Goal: Task Accomplishment & Management: Complete application form

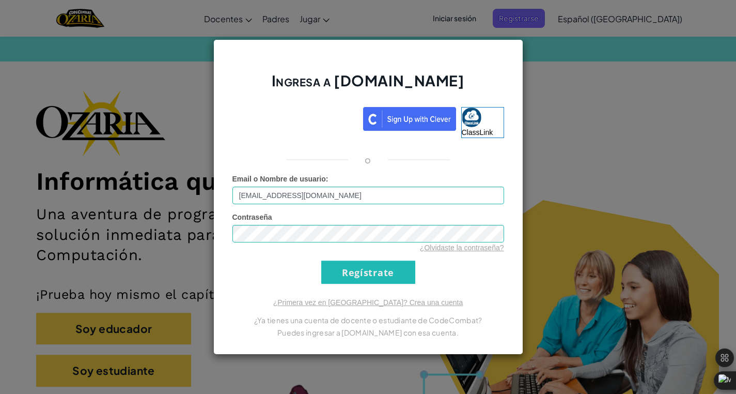
click at [550, 380] on div "Ingresa a [DOMAIN_NAME] ClassLink o Error desconocido. Email o Nombre de usuari…" at bounding box center [368, 197] width 736 height 394
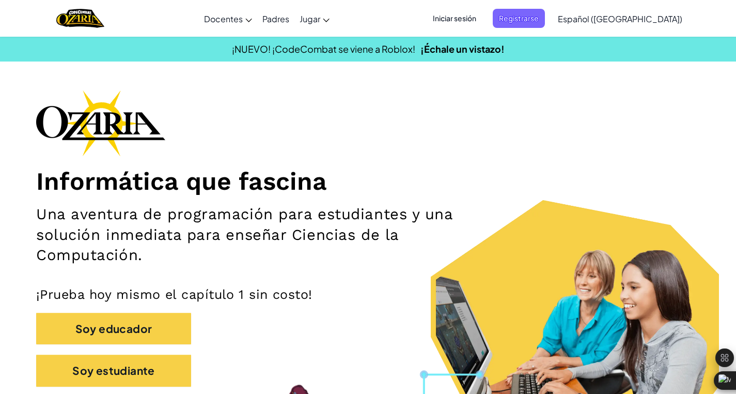
click at [481, 16] on span "Iniciar sesión" at bounding box center [455, 18] width 56 height 19
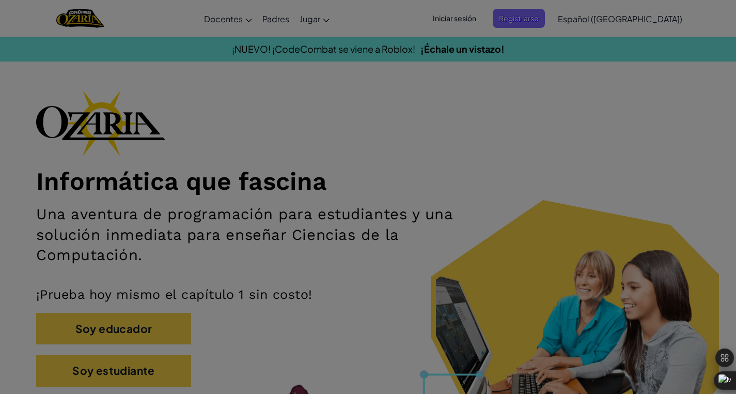
type input "[EMAIL_ADDRESS][DOMAIN_NAME]"
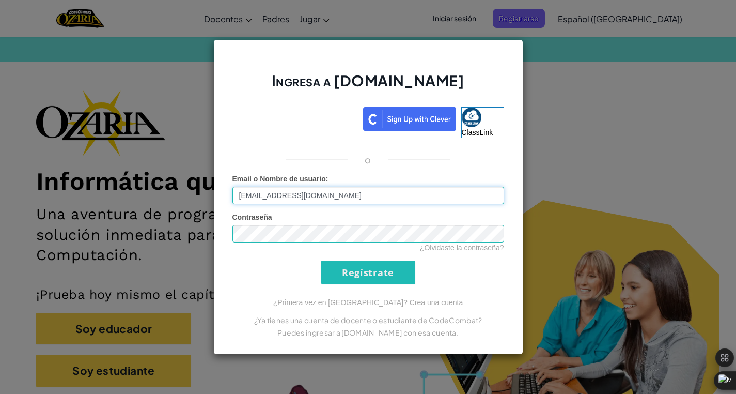
click at [373, 195] on input "[EMAIL_ADDRESS][DOMAIN_NAME]" at bounding box center [369, 196] width 272 height 18
paste input "[EMAIL_ADDRESS][DOMAIN_NAME]"
type input "[EMAIL_ADDRESS][DOMAIN_NAME]"
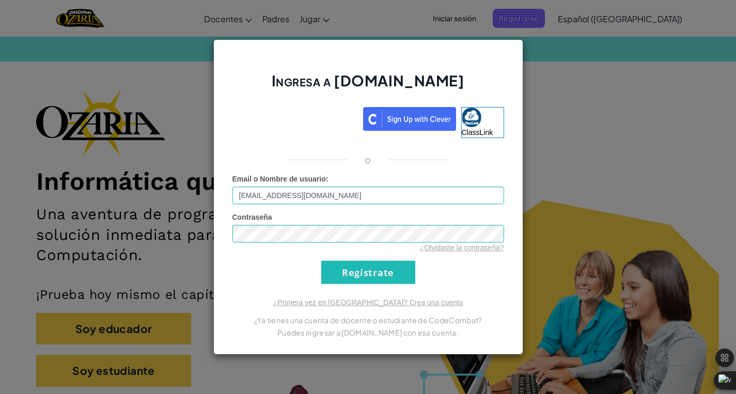
click at [652, 125] on div "Ingresa a [DOMAIN_NAME] ClassLink o Error desconocido. Email o Nombre de usuari…" at bounding box center [368, 197] width 736 height 394
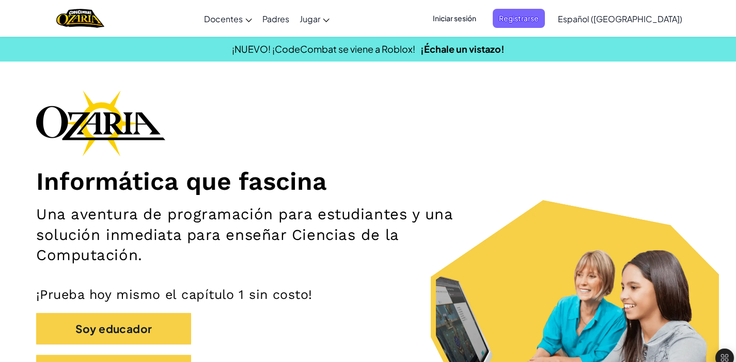
click at [692, 193] on h1 "Informática que fascina" at bounding box center [368, 181] width 664 height 30
click at [482, 23] on span "Iniciar sesión" at bounding box center [455, 18] width 56 height 19
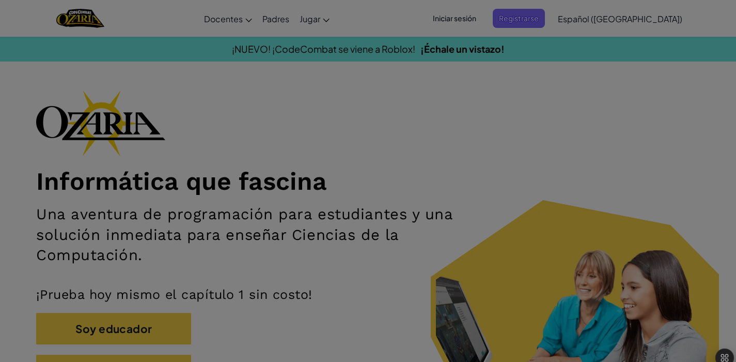
type input "[EMAIL_ADDRESS][DOMAIN_NAME]"
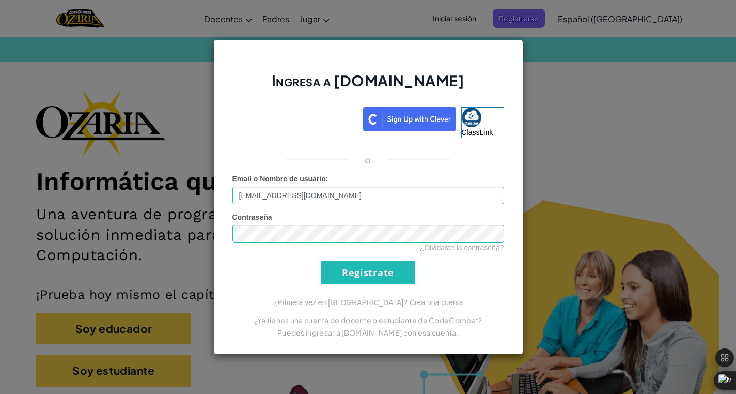
click at [642, 182] on div "Ingresa a [DOMAIN_NAME] ClassLink o Error desconocido. Email o Nombre de usuari…" at bounding box center [368, 197] width 736 height 394
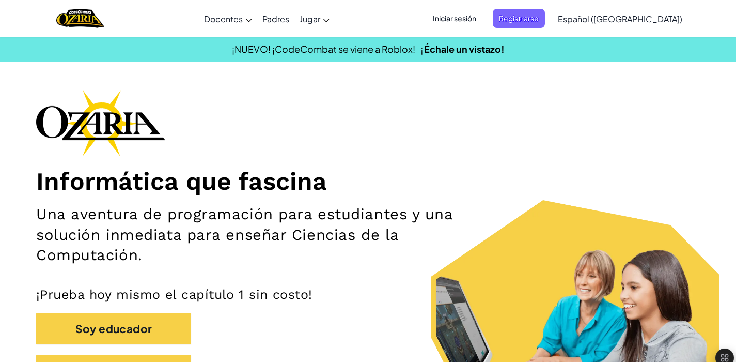
click at [483, 18] on span "Iniciar sesión" at bounding box center [455, 18] width 56 height 19
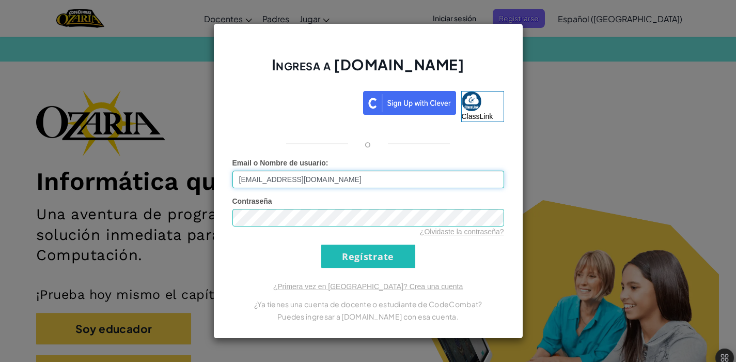
click at [376, 174] on input "[EMAIL_ADDRESS][DOMAIN_NAME]" at bounding box center [369, 180] width 272 height 18
click at [363, 175] on input "[EMAIL_ADDRESS][DOMAIN_NAME]" at bounding box center [369, 180] width 272 height 18
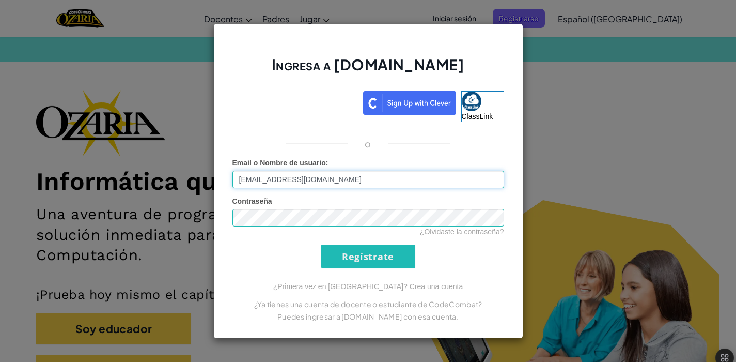
click at [363, 175] on input "[EMAIL_ADDRESS][DOMAIN_NAME]" at bounding box center [369, 180] width 272 height 18
paste input "[EMAIL_ADDRESS][DOMAIN_NAME]"
type input "[EMAIL_ADDRESS][DOMAIN_NAME]"
click at [347, 192] on form "Email o Nombre de usuario : [EMAIL_ADDRESS][DOMAIN_NAME] Contraseña ¿Olvidaste …" at bounding box center [369, 213] width 272 height 110
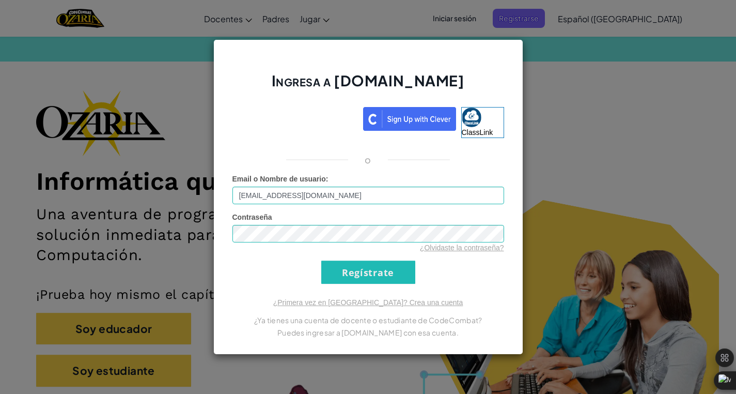
click at [341, 286] on div "Ingresa a [DOMAIN_NAME] ClassLink o Error desconocido. Email o Nombre de usuari…" at bounding box center [368, 196] width 310 height 315
click at [347, 270] on input "Regístrate" at bounding box center [368, 271] width 94 height 23
